Goal: Find specific page/section: Find specific page/section

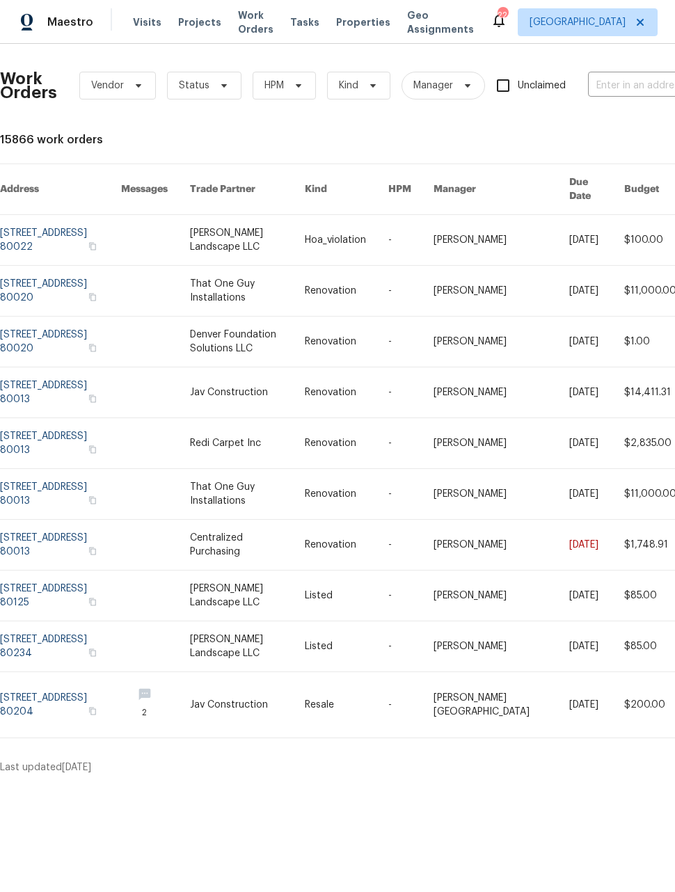
click at [45, 221] on link at bounding box center [60, 240] width 121 height 50
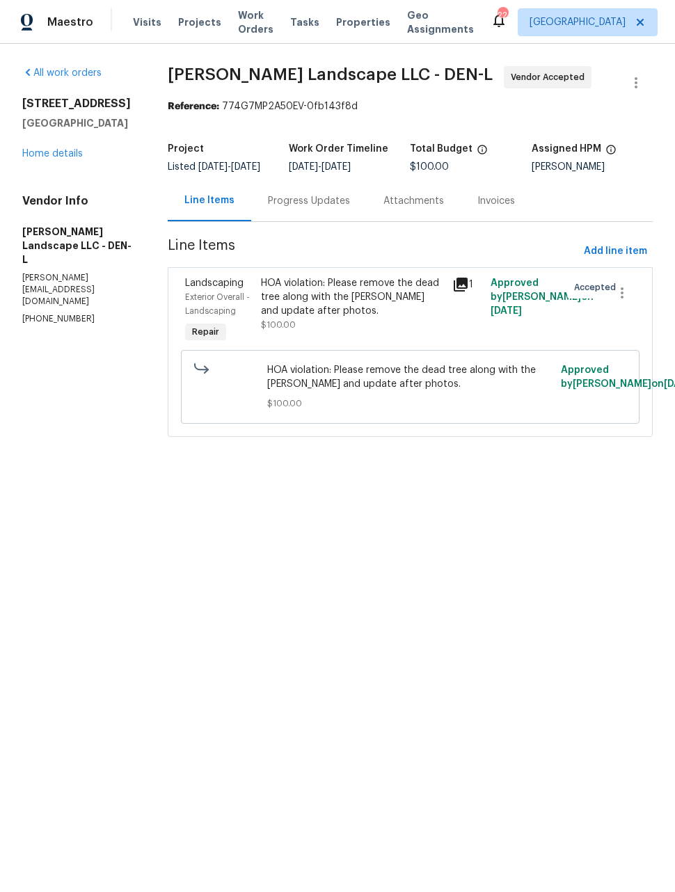
click at [238, 34] on span "Work Orders" at bounding box center [255, 22] width 35 height 28
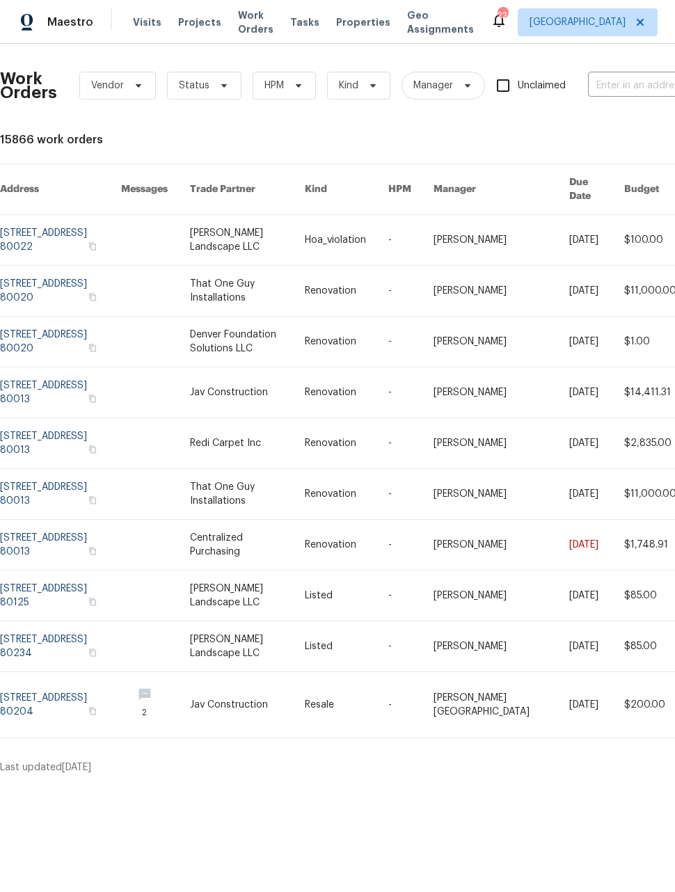
click at [67, 20] on span "Maestro" at bounding box center [70, 22] width 46 height 14
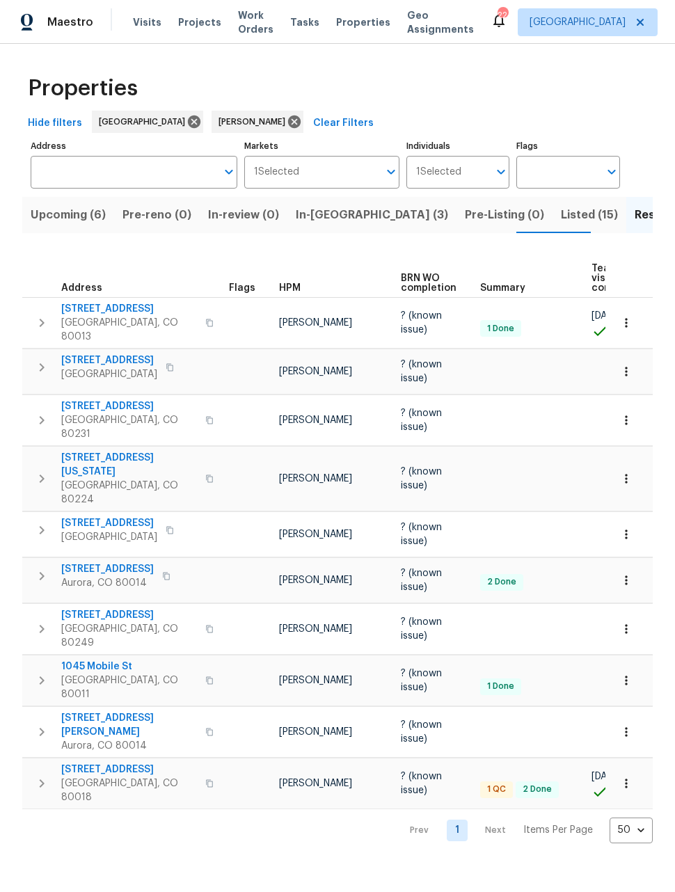
click at [628, 472] on icon "button" at bounding box center [626, 479] width 14 height 14
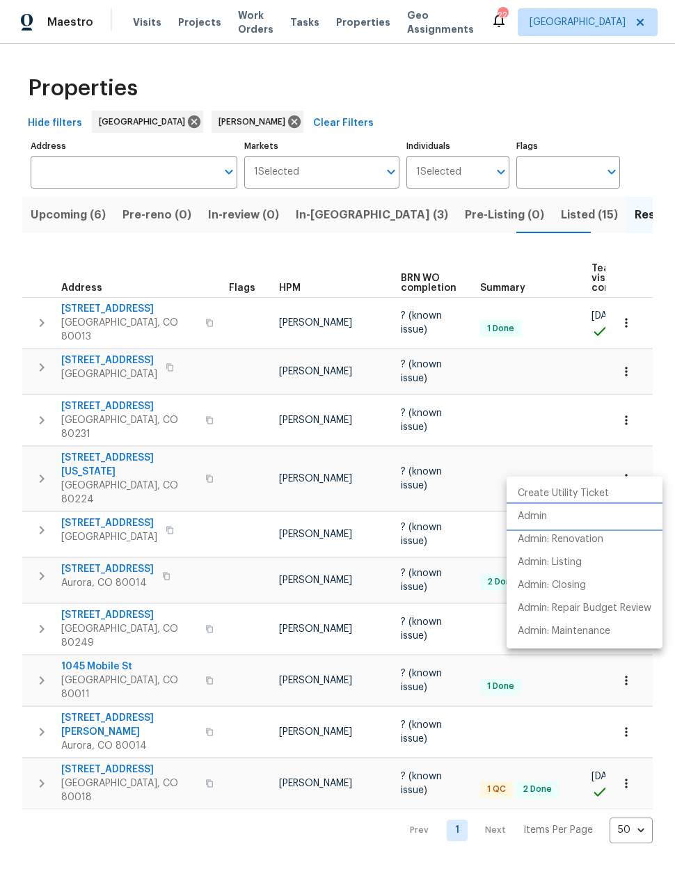
click at [536, 525] on li "Admin" at bounding box center [585, 516] width 156 height 23
click at [484, 842] on div at bounding box center [337, 446] width 675 height 892
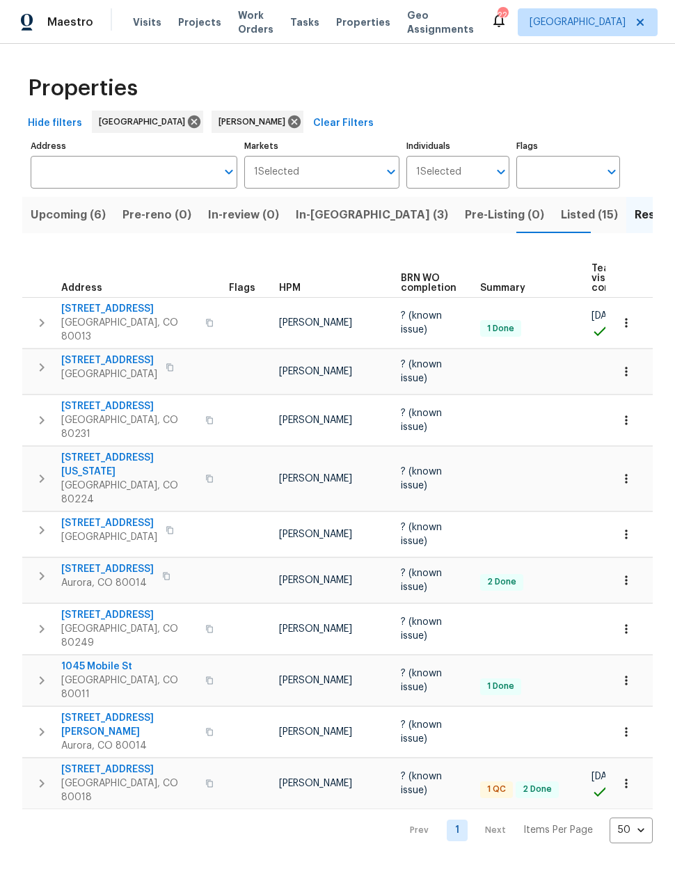
click at [61, 212] on span "Upcoming (6)" at bounding box center [68, 214] width 75 height 19
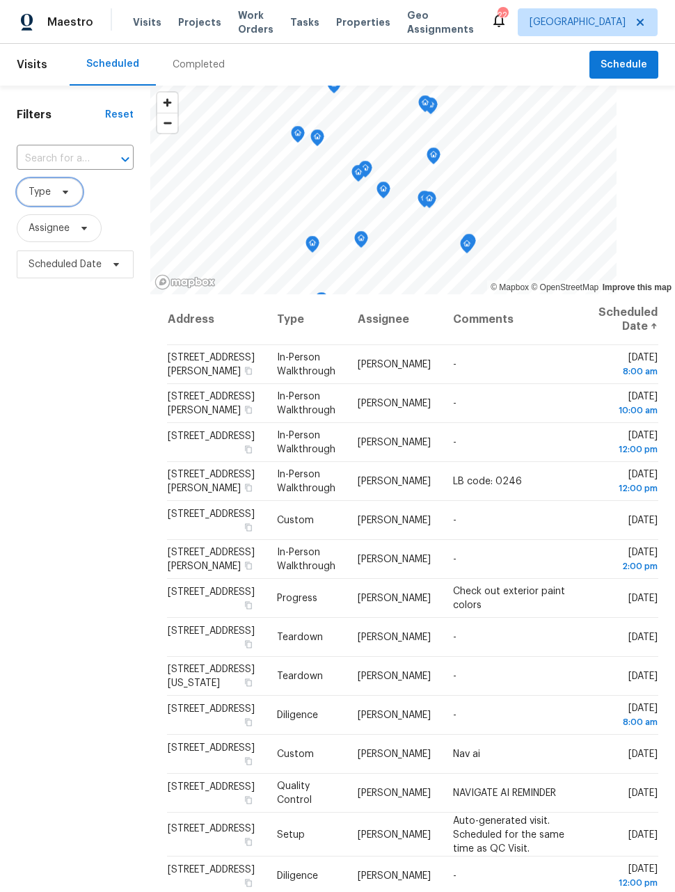
click at [42, 197] on span "Type" at bounding box center [40, 192] width 22 height 14
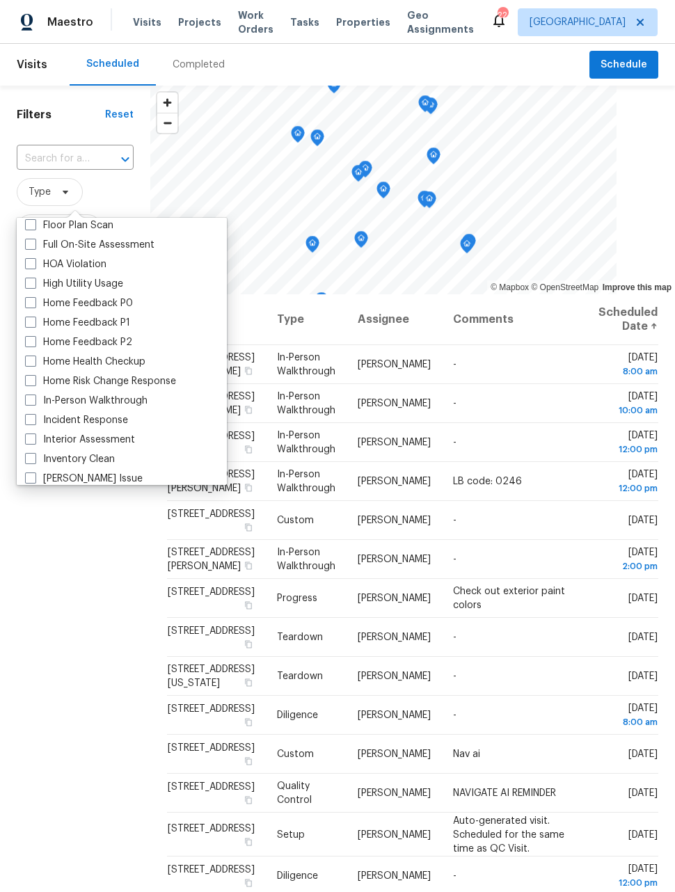
scroll to position [379, 0]
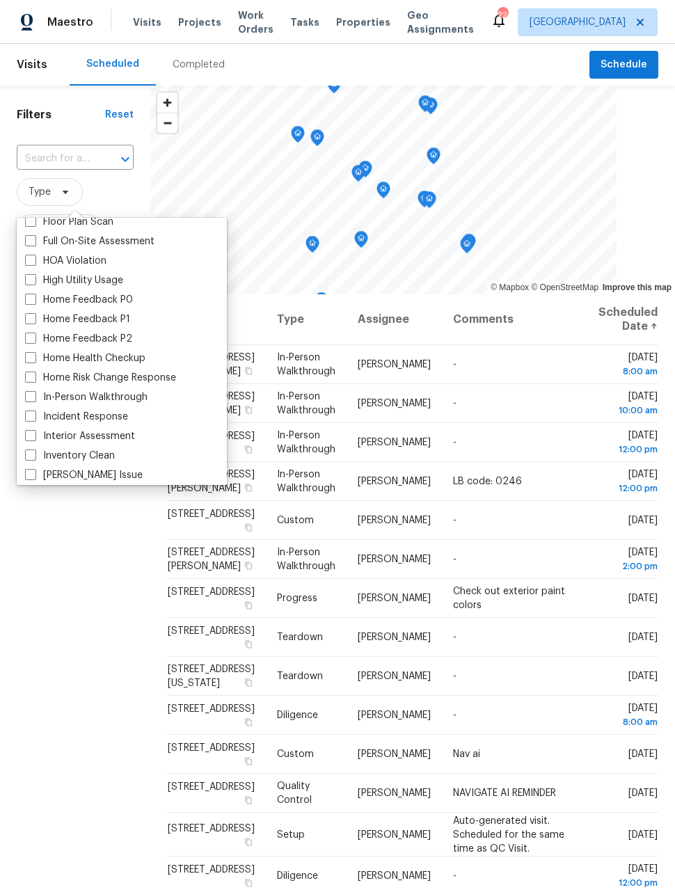
click at [25, 398] on span at bounding box center [30, 396] width 11 height 11
click at [25, 398] on input "In-Person Walkthrough" at bounding box center [29, 394] width 9 height 9
checkbox input "true"
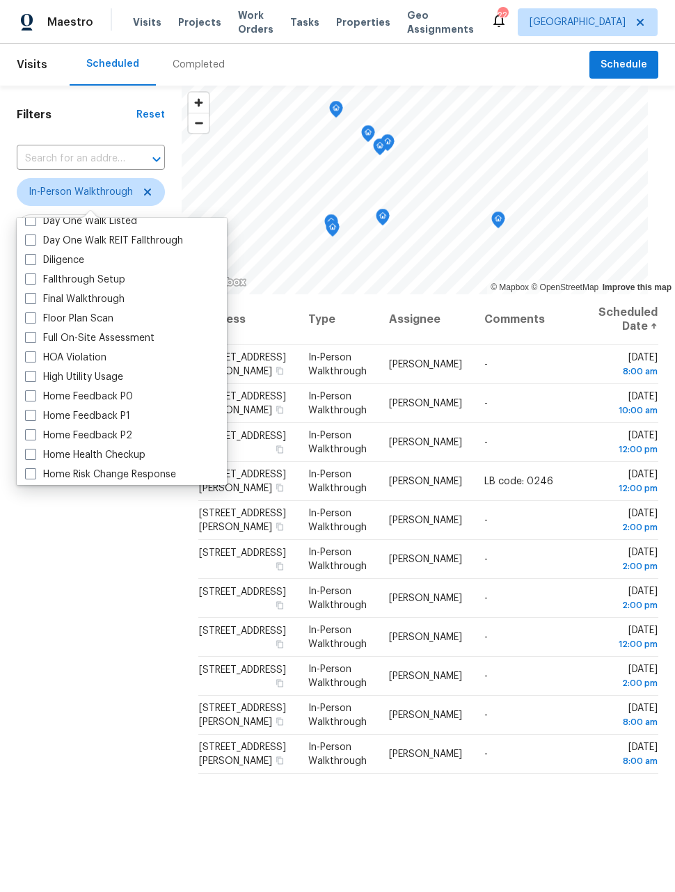
scroll to position [273, 0]
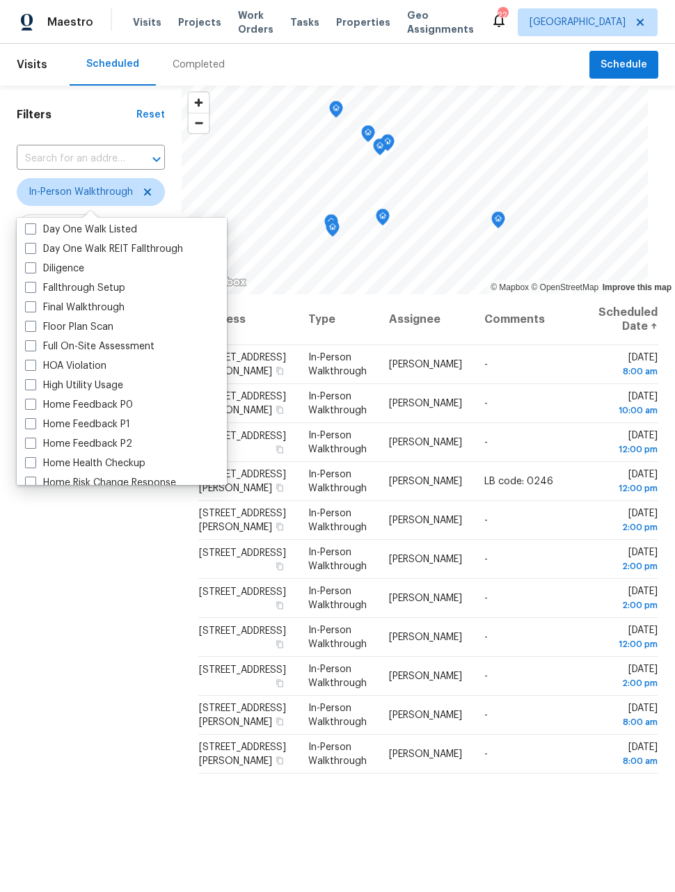
click at [26, 268] on span at bounding box center [30, 267] width 11 height 11
click at [26, 268] on input "Diligence" at bounding box center [29, 266] width 9 height 9
checkbox input "true"
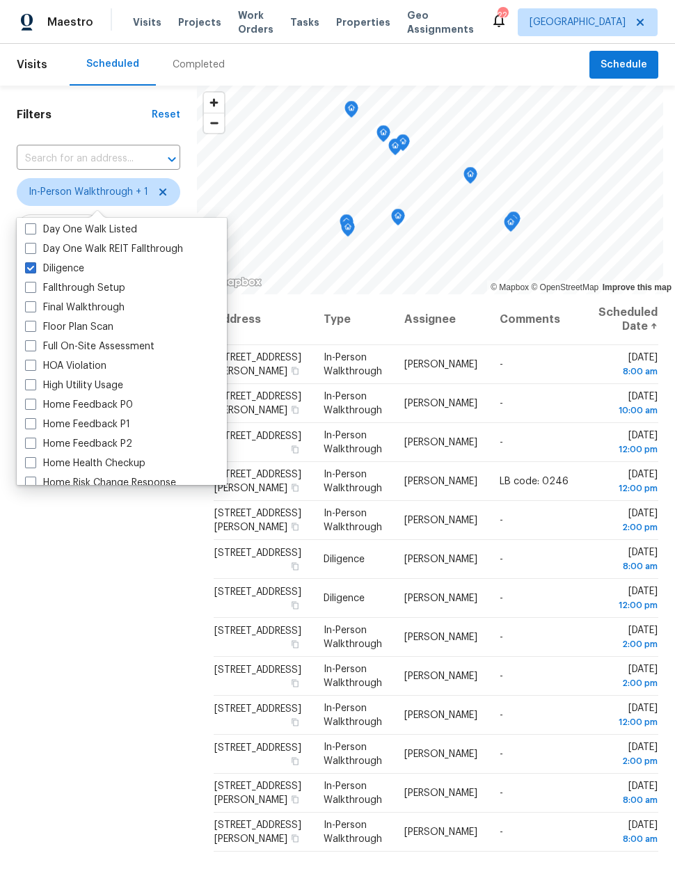
click at [97, 596] on div "Filters Reset ​ In-Person Walkthrough + 1 Assignee Scheduled Date" at bounding box center [98, 547] width 197 height 923
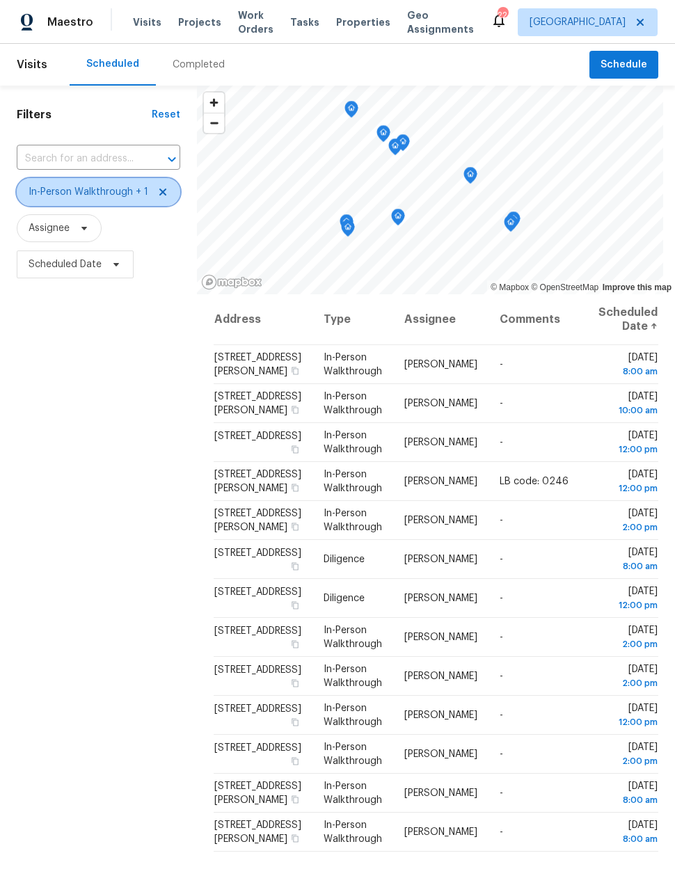
click at [164, 186] on icon at bounding box center [162, 191] width 11 height 11
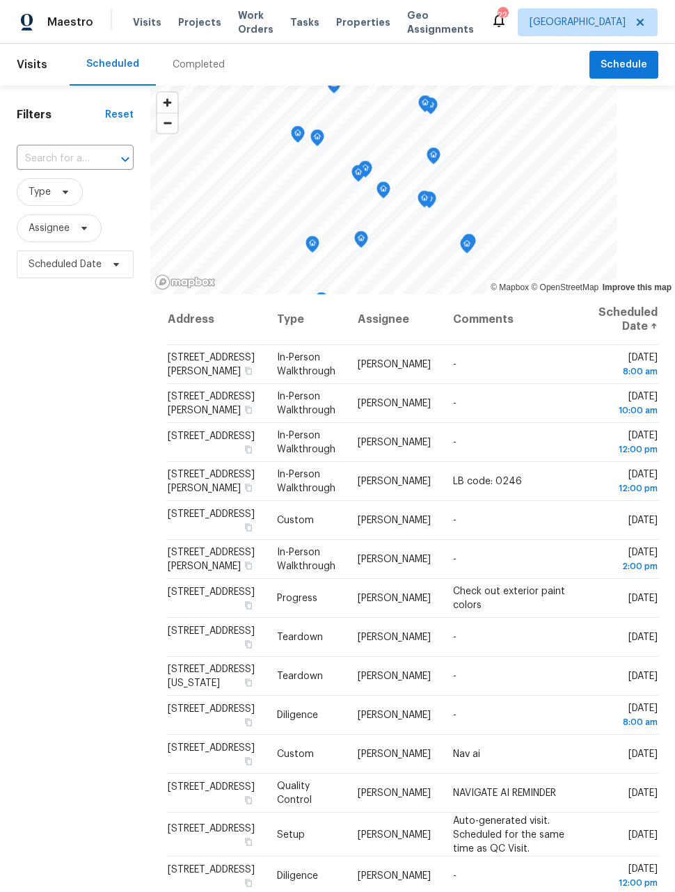
click at [58, 27] on span "Maestro" at bounding box center [70, 22] width 46 height 14
